Goal: Task Accomplishment & Management: Use online tool/utility

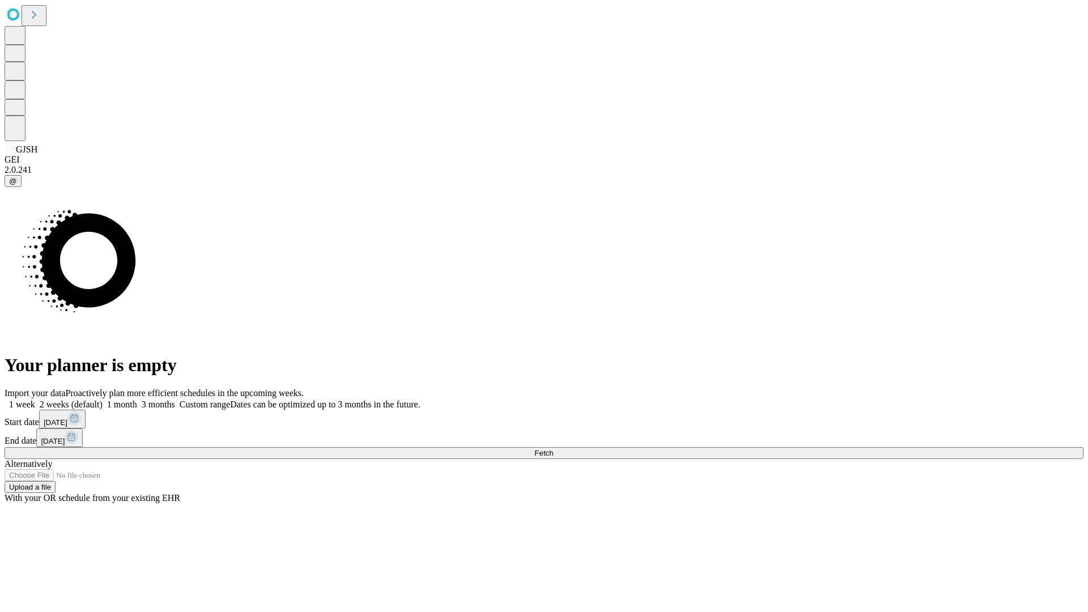
click at [553, 449] on span "Fetch" at bounding box center [543, 453] width 19 height 8
